Goal: Transaction & Acquisition: Purchase product/service

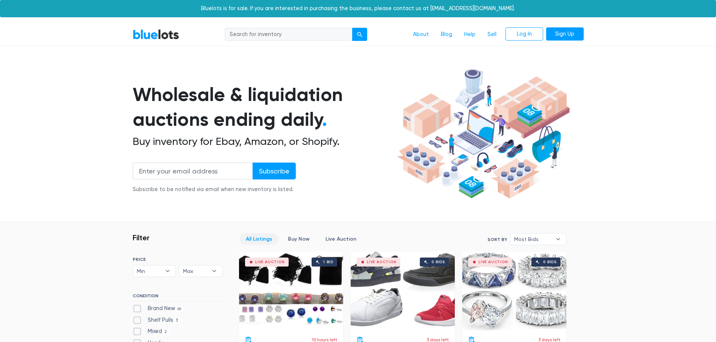
scroll to position [251, 0]
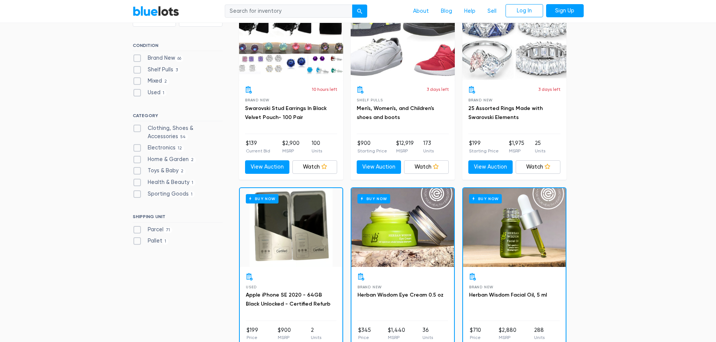
click at [139, 148] on label "Electronics 12" at bounding box center [159, 148] width 52 height 8
click at [138, 148] on input "Electronics 12" at bounding box center [135, 146] width 5 height 5
checkbox input "true"
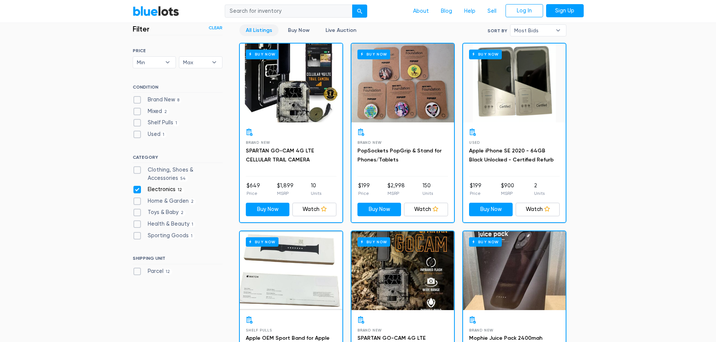
scroll to position [202, 0]
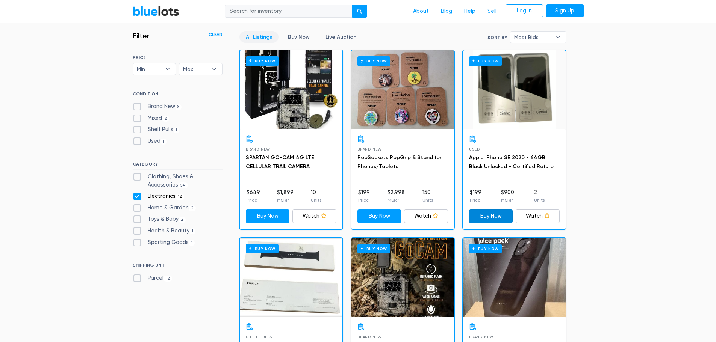
click at [498, 213] on link "Buy Now" at bounding box center [491, 217] width 44 height 14
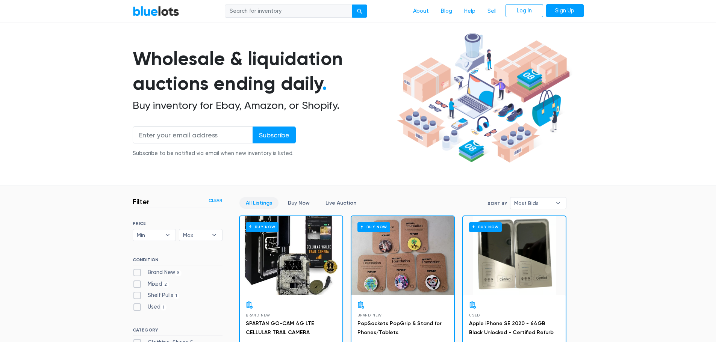
scroll to position [0, 0]
